Goal: Use online tool/utility: Utilize a website feature to perform a specific function

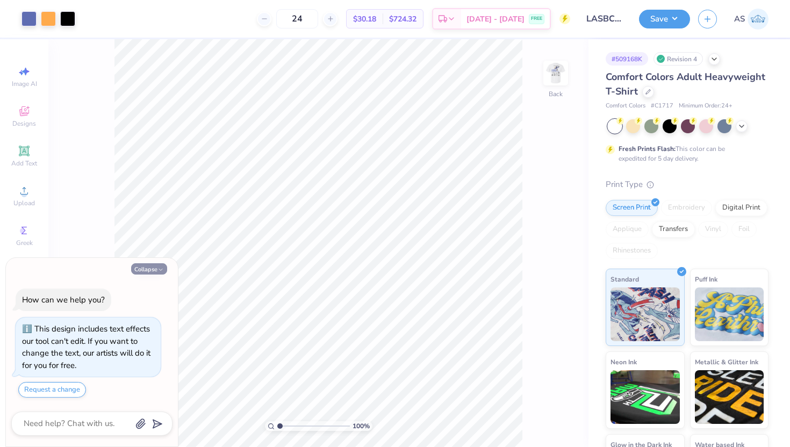
click at [149, 266] on button "Collapse" at bounding box center [149, 268] width 36 height 11
type textarea "x"
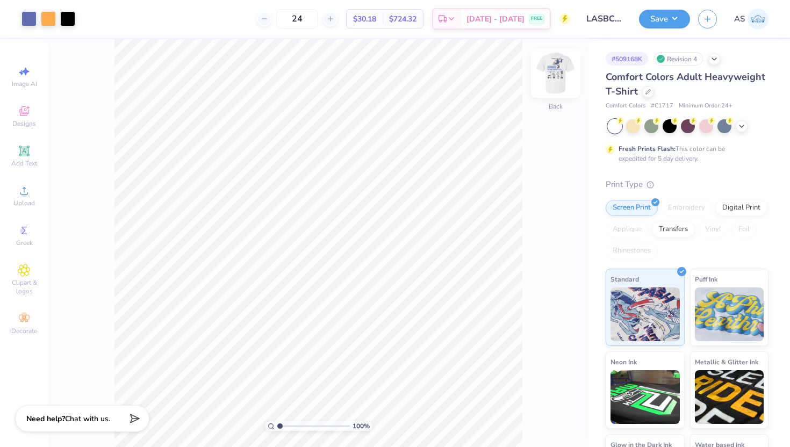
click at [555, 76] on img at bounding box center [555, 73] width 43 height 43
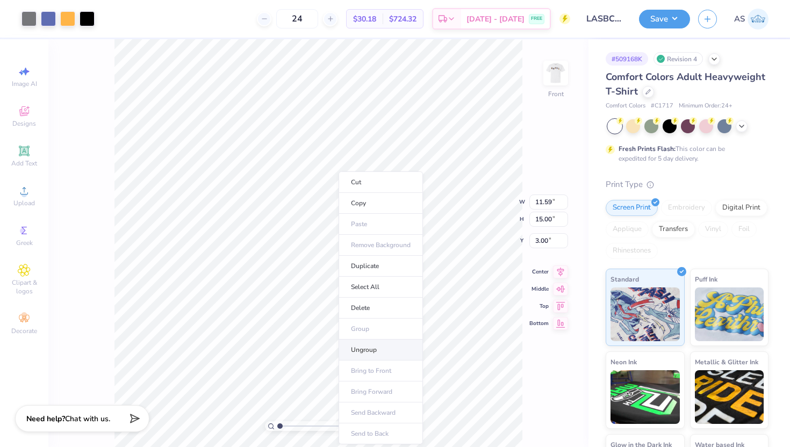
click at [372, 350] on li "Ungroup" at bounding box center [380, 349] width 84 height 21
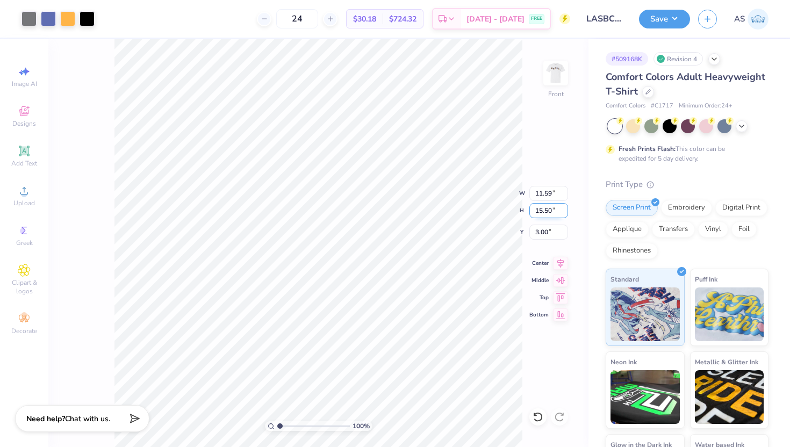
click at [533, 213] on input "15.50" at bounding box center [548, 210] width 39 height 15
type input "16"
type input "11.96"
type input "16.00"
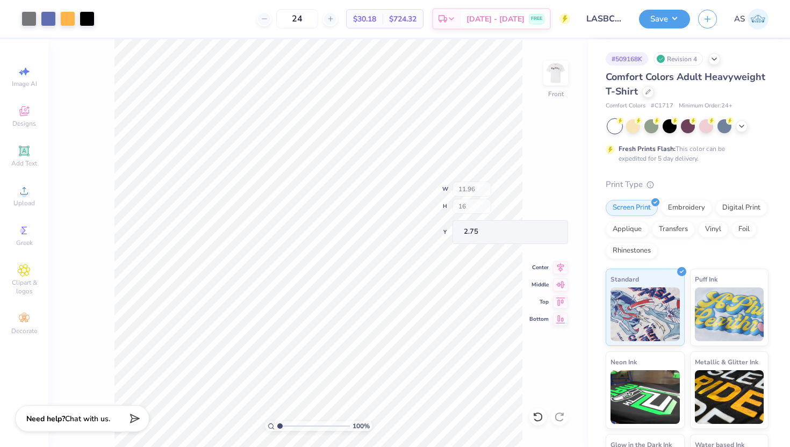
type input "2.75"
click at [658, 18] on button "Save" at bounding box center [664, 17] width 51 height 19
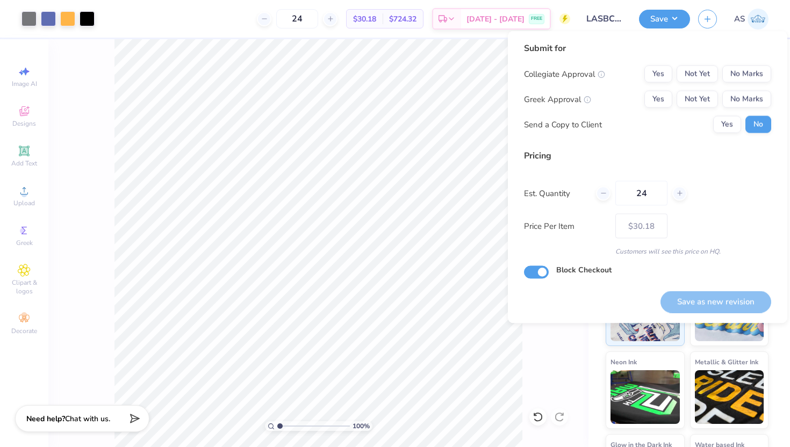
click at [738, 59] on div "Submit for Collegiate Approval Yes Not Yet No Marks Greek Approval Yes Not Yet …" at bounding box center [647, 91] width 247 height 99
click at [740, 74] on button "No Marks" at bounding box center [746, 74] width 49 height 17
click at [742, 97] on button "No Marks" at bounding box center [746, 99] width 49 height 17
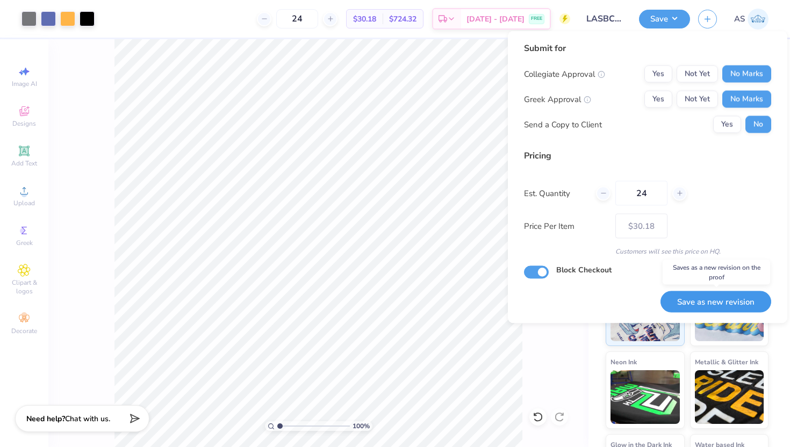
click at [701, 302] on button "Save as new revision" at bounding box center [715, 302] width 111 height 22
type input "$30.18"
